Goal: Task Accomplishment & Management: Use online tool/utility

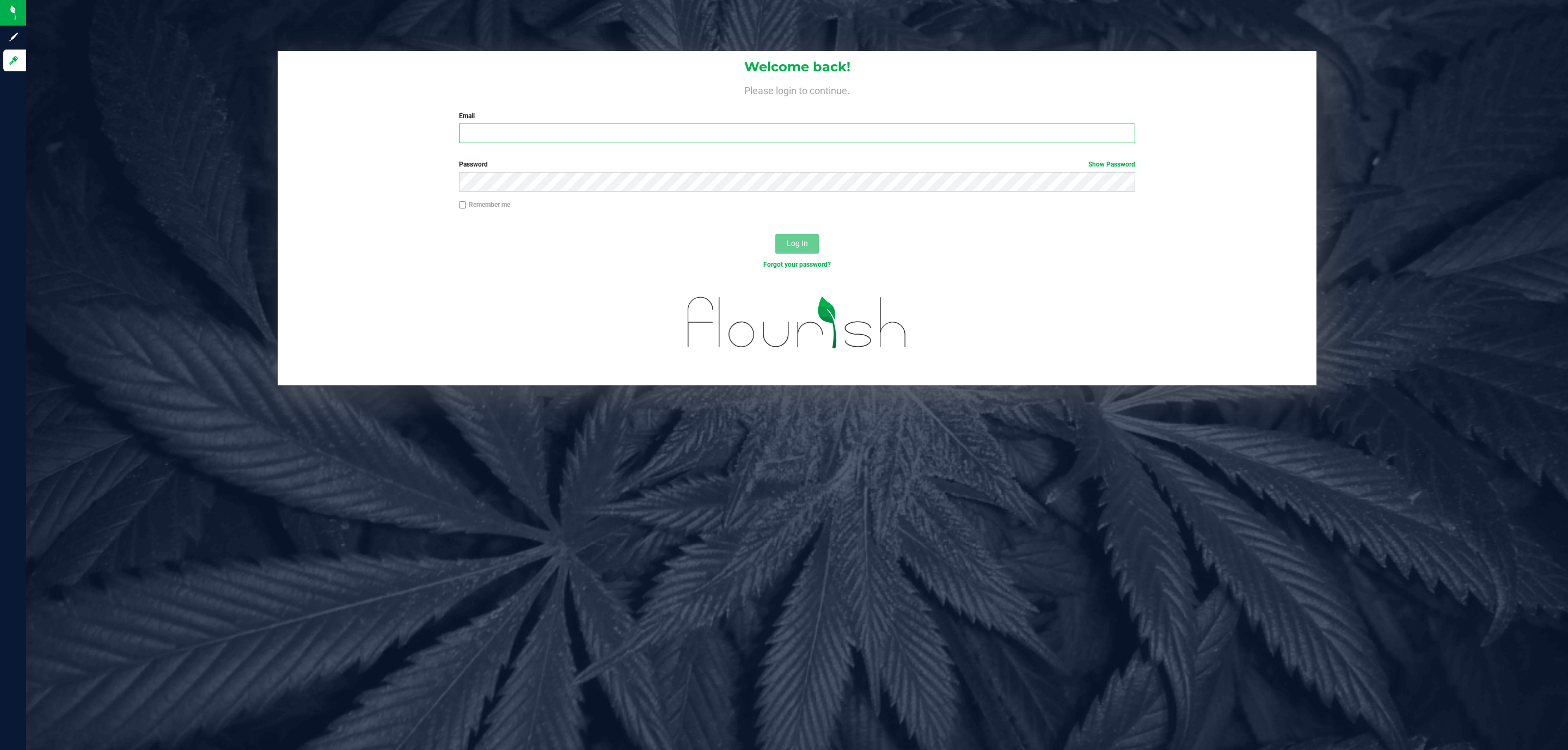
click at [611, 131] on input "Email" at bounding box center [797, 133] width 676 height 19
click at [611, 131] on input "cstagg@liveparallel.cojm" at bounding box center [797, 133] width 676 height 19
type input "cstagg@liveparallel.com"
click at [776, 234] on button "Log In" at bounding box center [797, 244] width 44 height 19
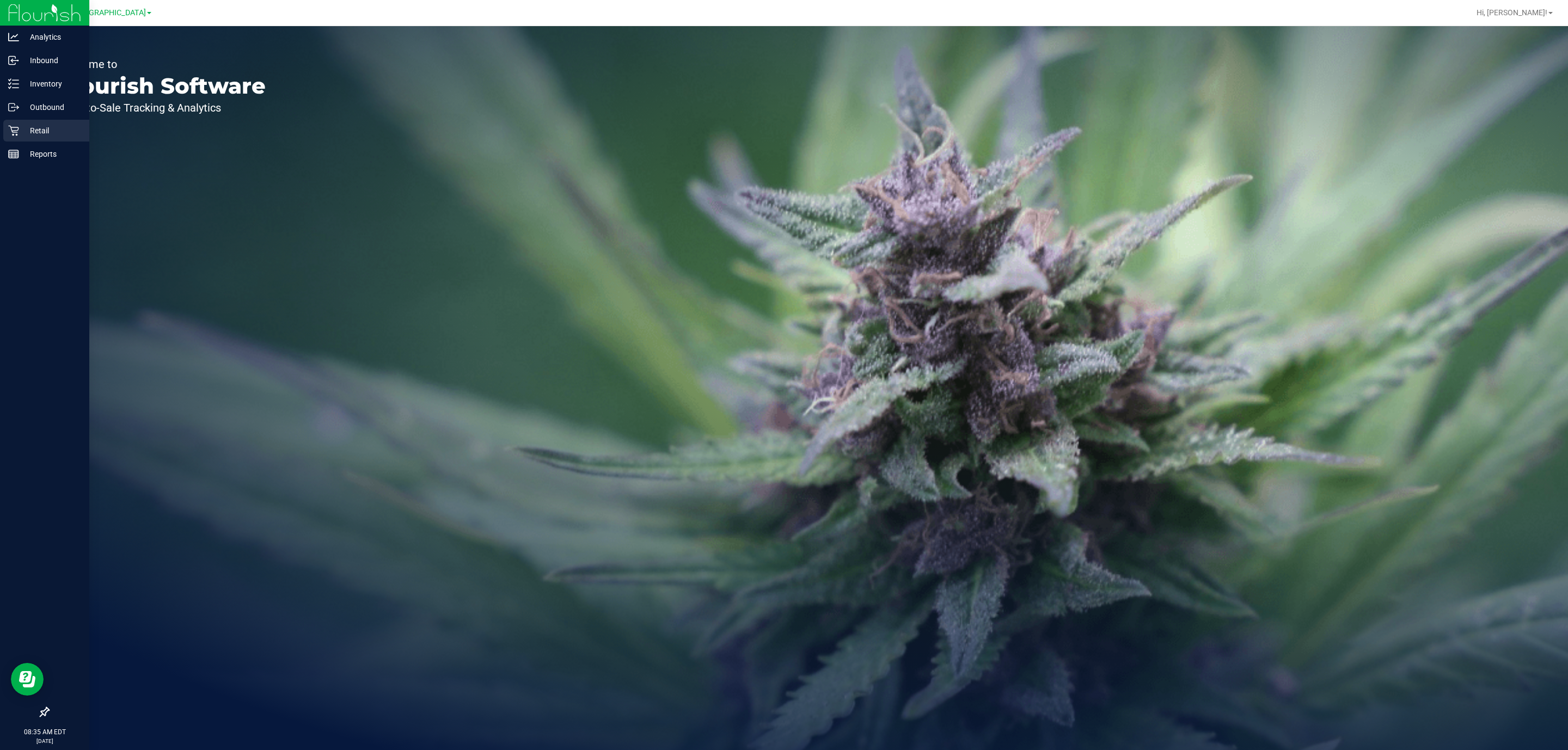
click at [18, 126] on icon at bounding box center [13, 130] width 11 height 11
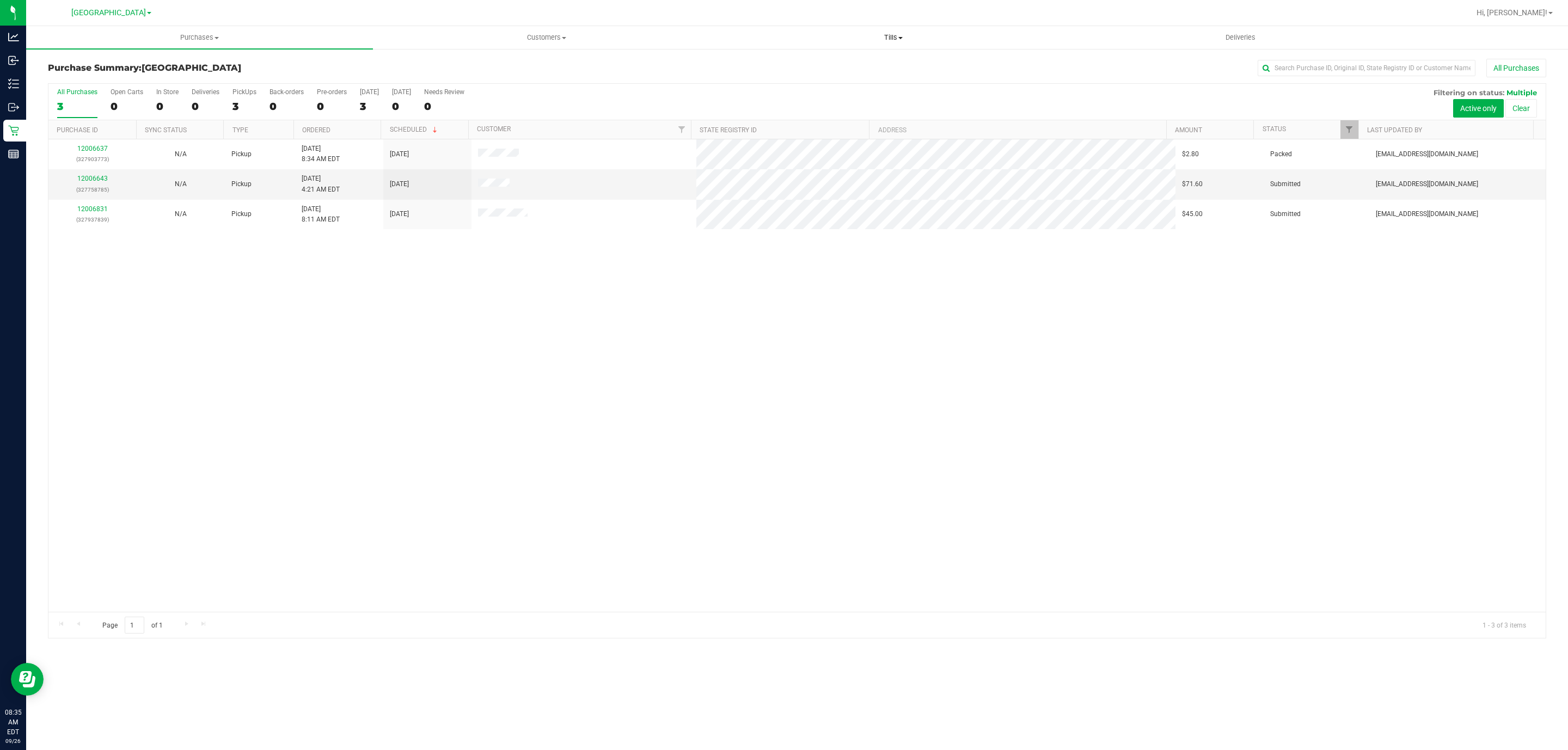
click at [927, 40] on span "Tills" at bounding box center [894, 37] width 346 height 10
click at [791, 65] on span "Manage tills" at bounding box center [756, 65] width 74 height 9
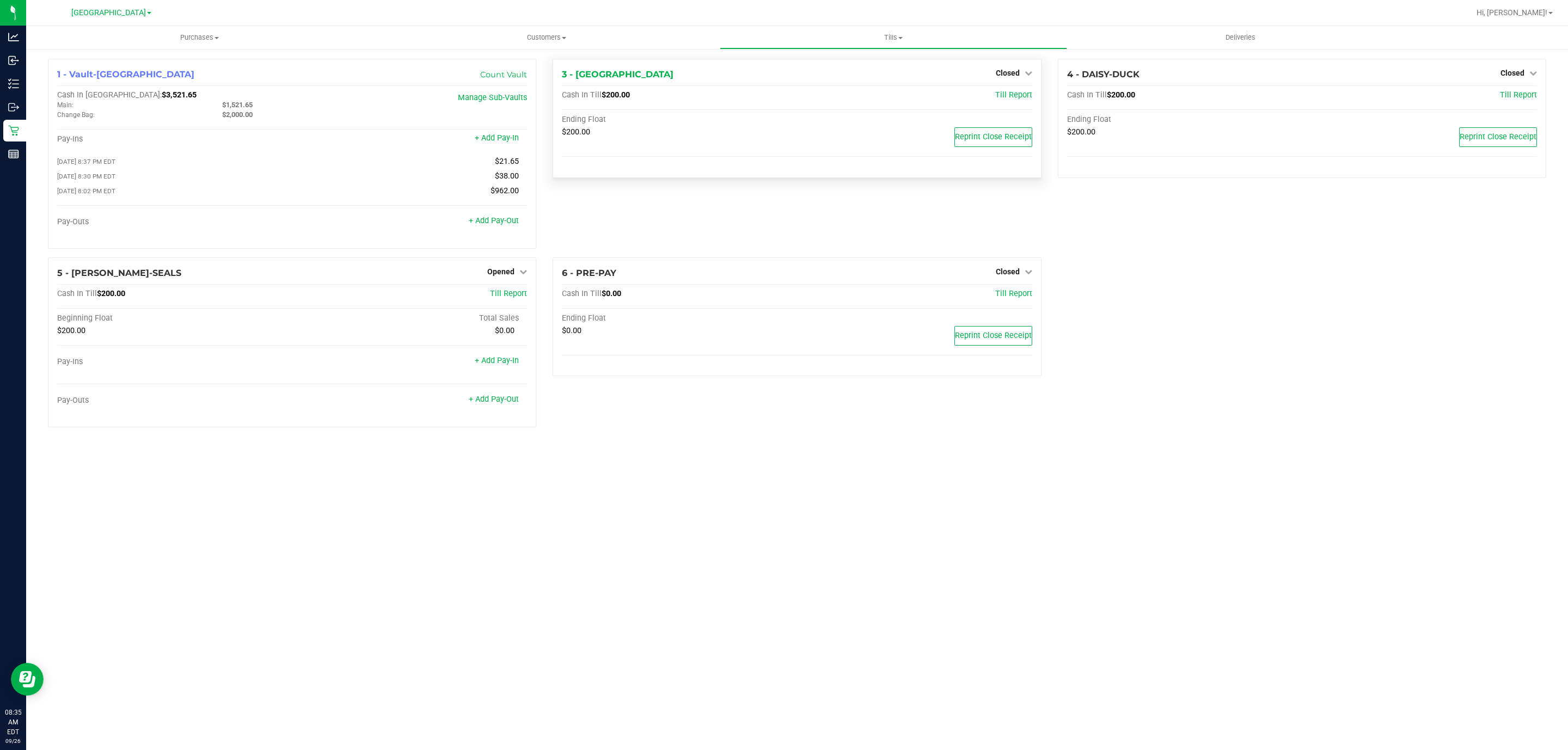
click at [1013, 78] on div "Closed" at bounding box center [1014, 73] width 36 height 13
click at [1013, 74] on span "Closed" at bounding box center [1008, 73] width 24 height 9
click at [1012, 94] on link "Open Till" at bounding box center [1008, 95] width 29 height 9
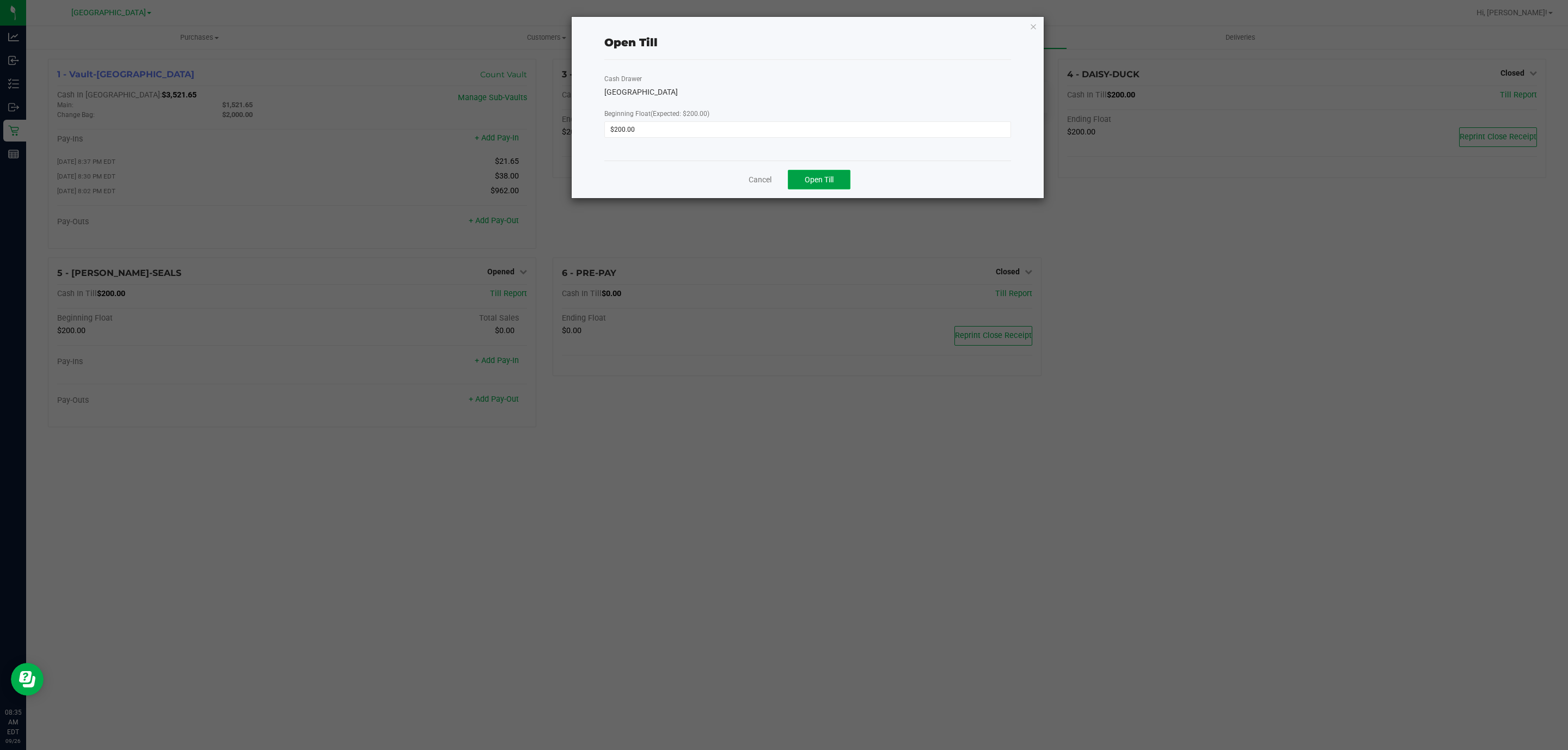
click at [839, 172] on button "Open Till" at bounding box center [818, 179] width 62 height 19
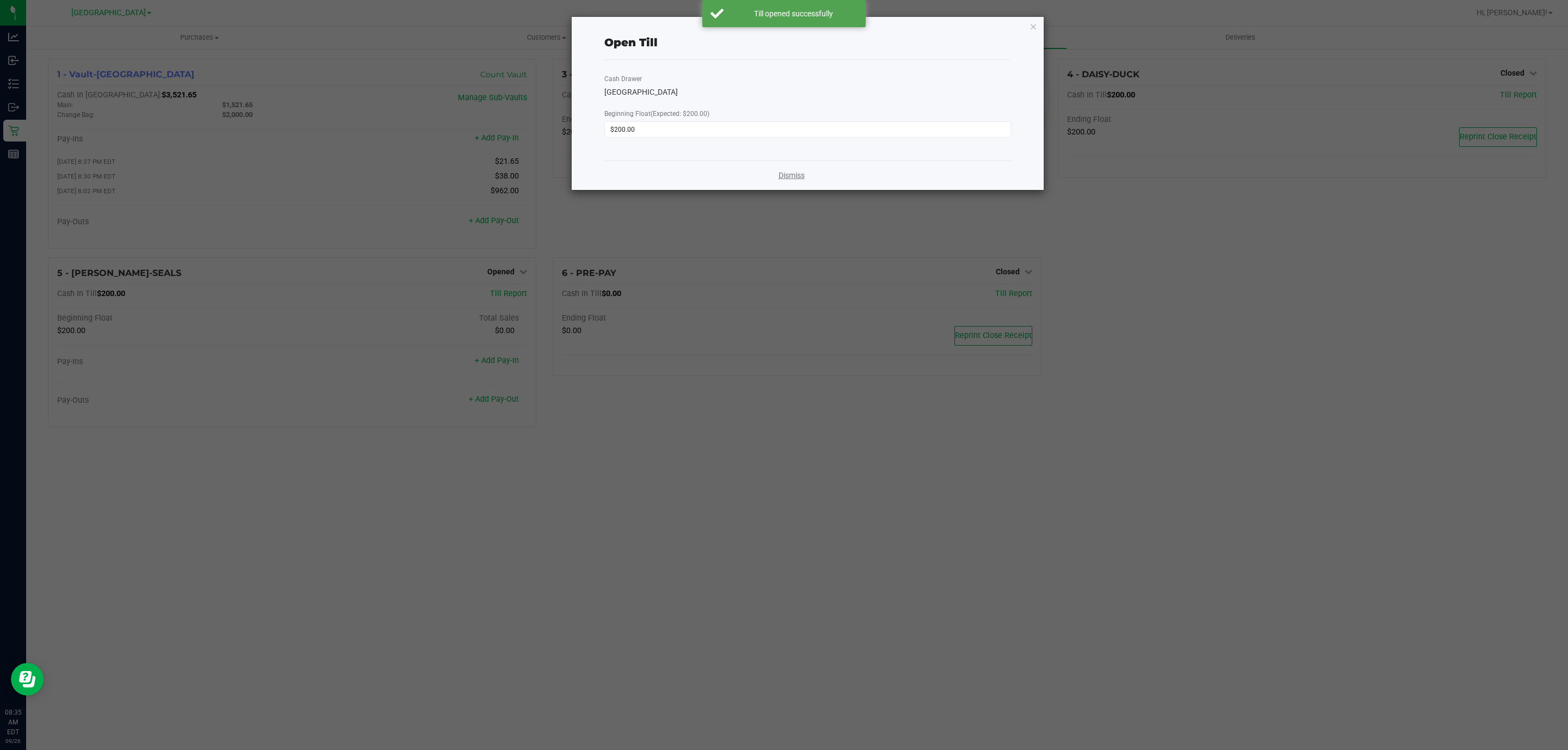
click at [786, 174] on link "Dismiss" at bounding box center [792, 175] width 26 height 11
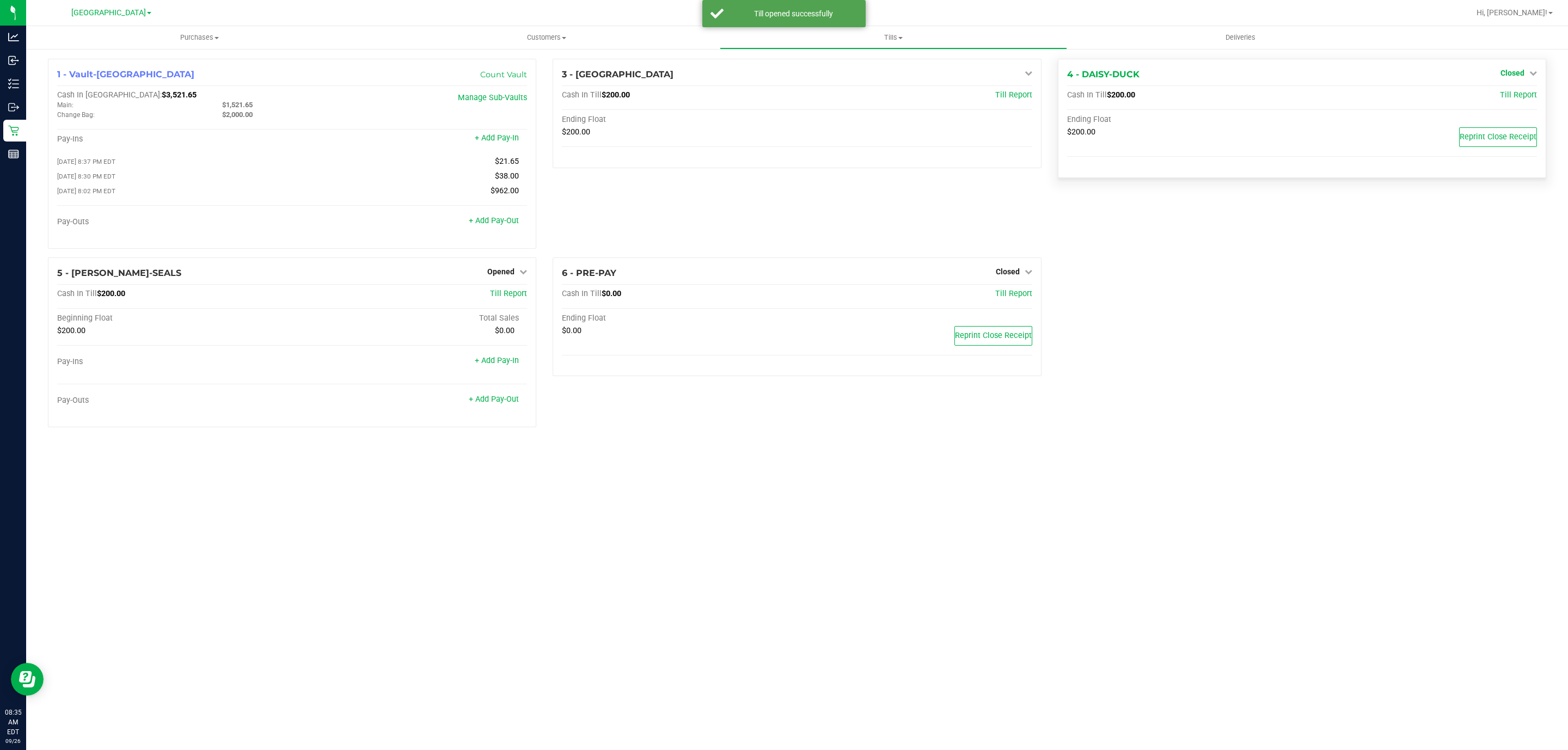
click at [1503, 74] on span "Closed" at bounding box center [1513, 73] width 24 height 9
click at [1498, 92] on link "Open Till" at bounding box center [1513, 95] width 29 height 9
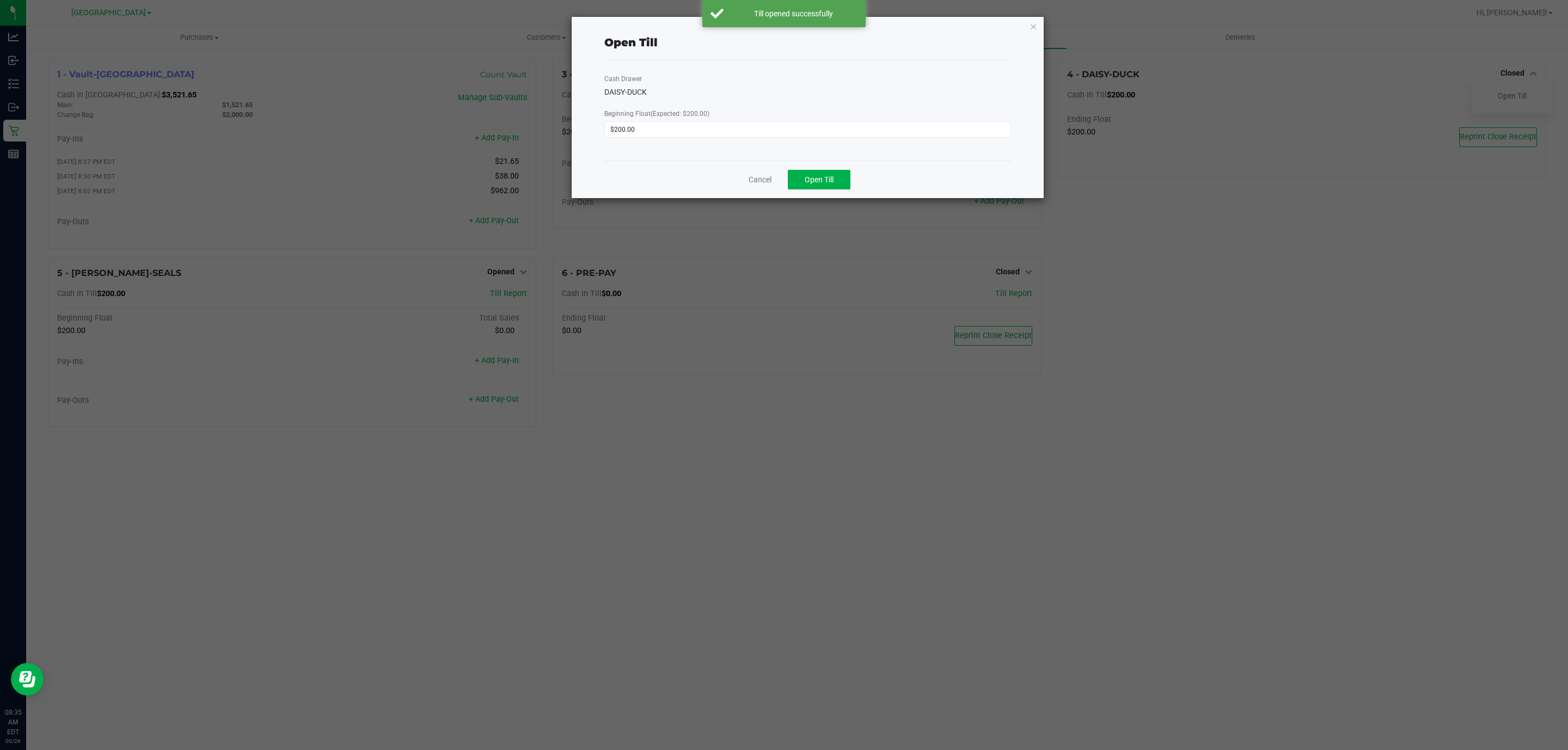
click at [775, 180] on div "Cancel Open Till" at bounding box center [807, 179] width 407 height 37
click at [799, 180] on button "Open Till" at bounding box center [818, 179] width 62 height 19
click at [784, 176] on link "Dismiss" at bounding box center [792, 175] width 26 height 11
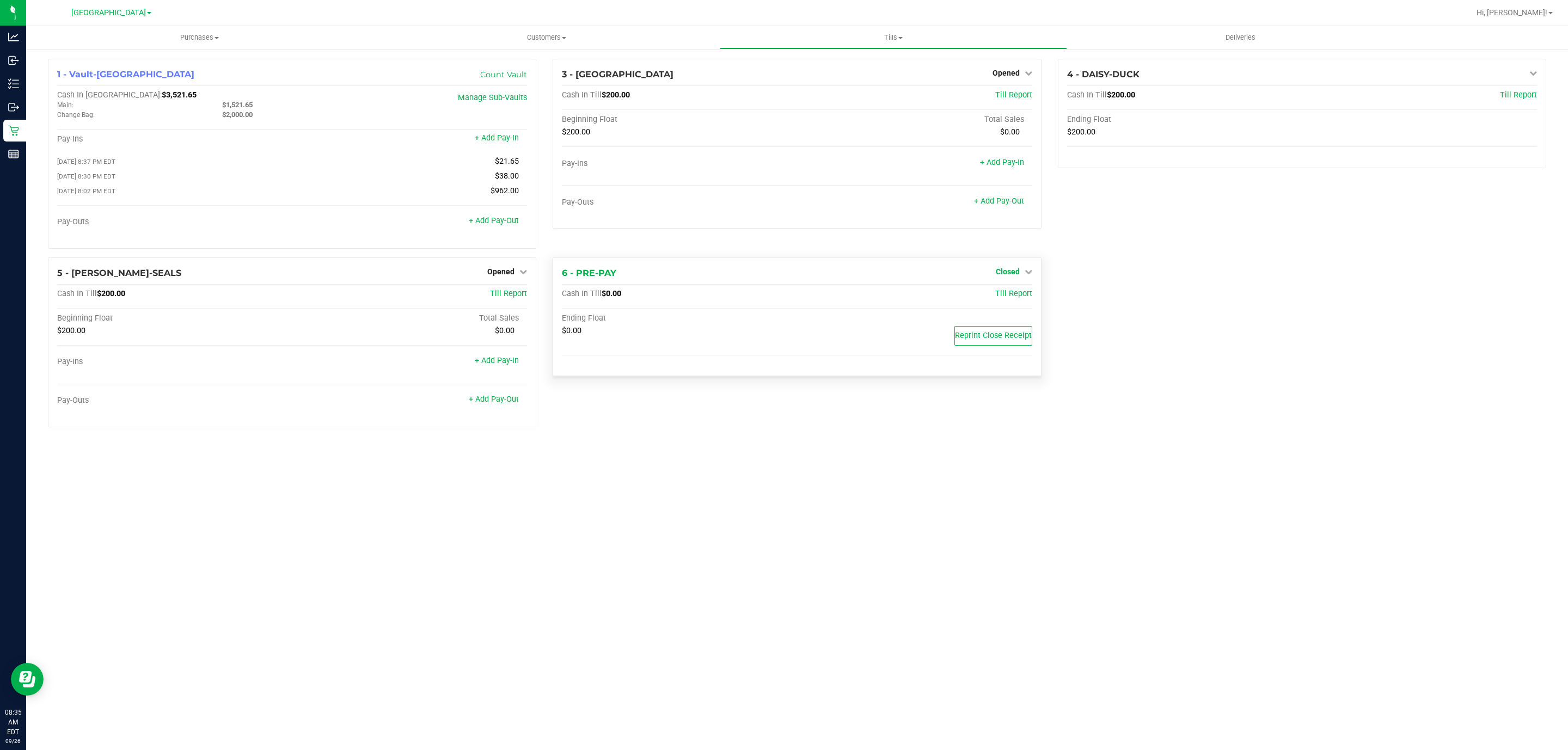
click at [1021, 276] on link "Closed" at bounding box center [1014, 272] width 36 height 9
click at [1004, 296] on link "Open Till" at bounding box center [1008, 293] width 29 height 9
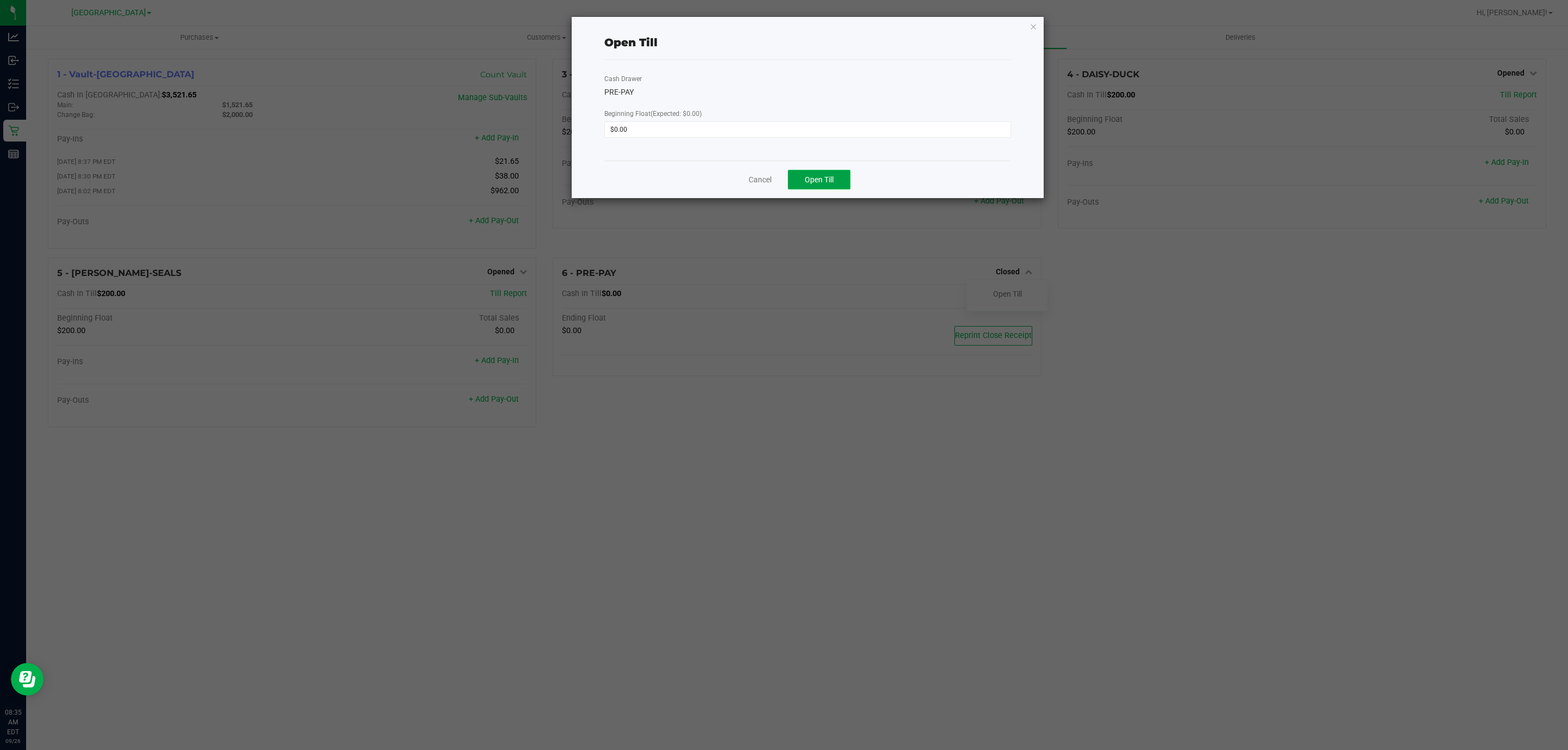
click at [840, 184] on button "Open Till" at bounding box center [818, 179] width 62 height 19
click at [781, 174] on link "Dismiss" at bounding box center [792, 175] width 26 height 11
